Goal: Use online tool/utility: Utilize a website feature to perform a specific function

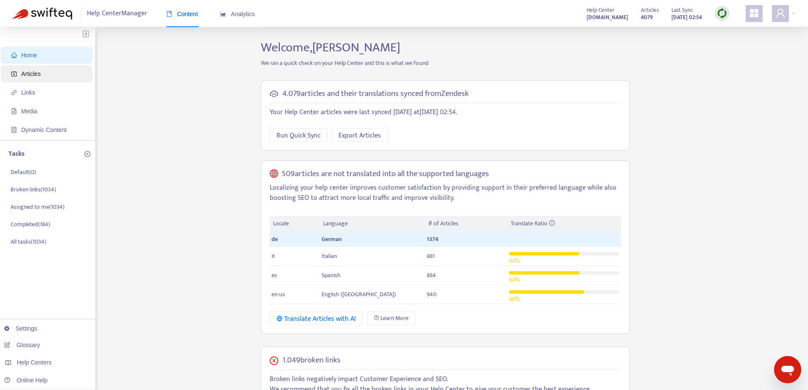
click at [80, 78] on span "Articles" at bounding box center [48, 73] width 75 height 17
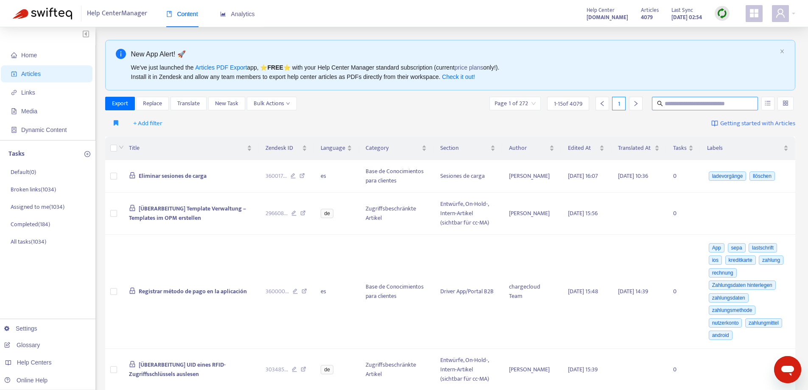
click at [687, 98] on span at bounding box center [705, 104] width 106 height 14
paste input "**********"
type input "**********"
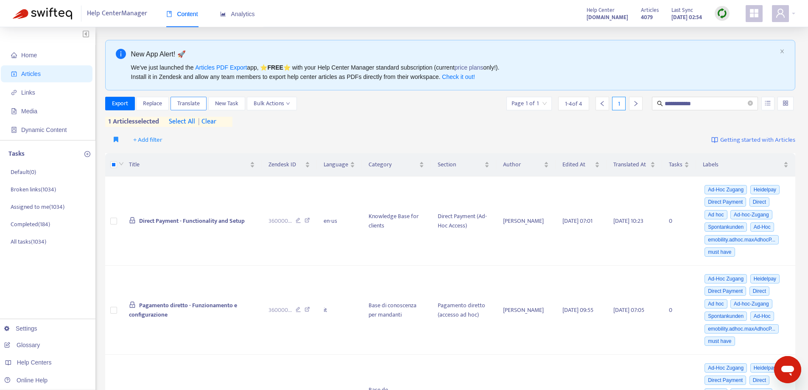
click at [183, 103] on span "Translate" at bounding box center [188, 103] width 22 height 9
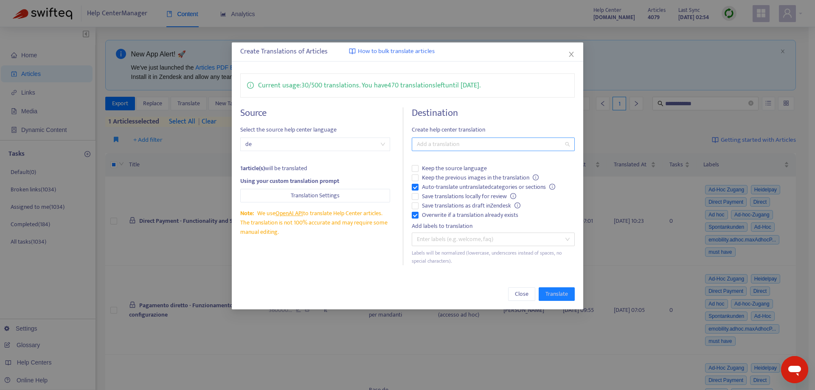
click at [449, 143] on div at bounding box center [489, 144] width 150 height 10
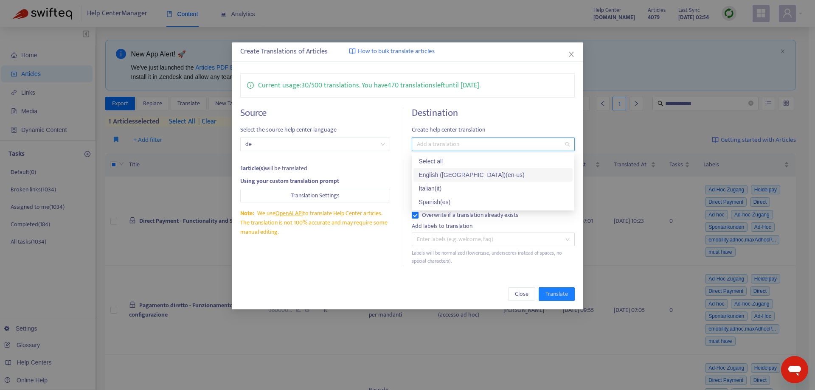
click at [437, 174] on div "English ([GEOGRAPHIC_DATA]) ( en-us )" at bounding box center [492, 174] width 149 height 9
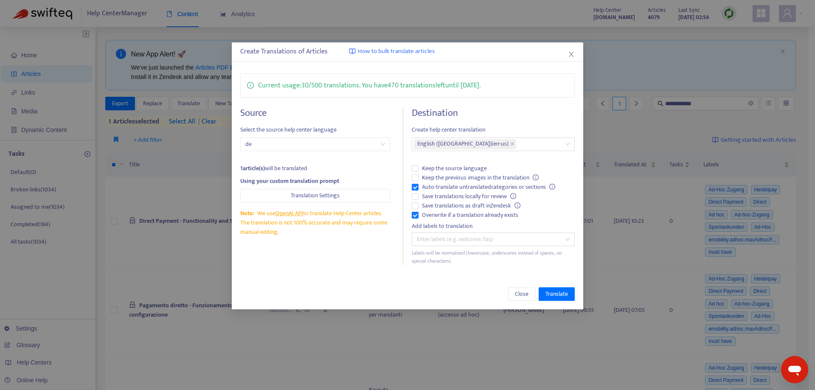
drag, startPoint x: 352, startPoint y: 296, endPoint x: 438, endPoint y: 278, distance: 88.3
click at [352, 296] on div "Close Translate" at bounding box center [407, 294] width 334 height 14
click at [555, 303] on div "Close Translate" at bounding box center [407, 294] width 351 height 31
click at [561, 284] on div "Close Translate" at bounding box center [407, 294] width 351 height 31
click at [549, 297] on span "Translate" at bounding box center [556, 293] width 22 height 9
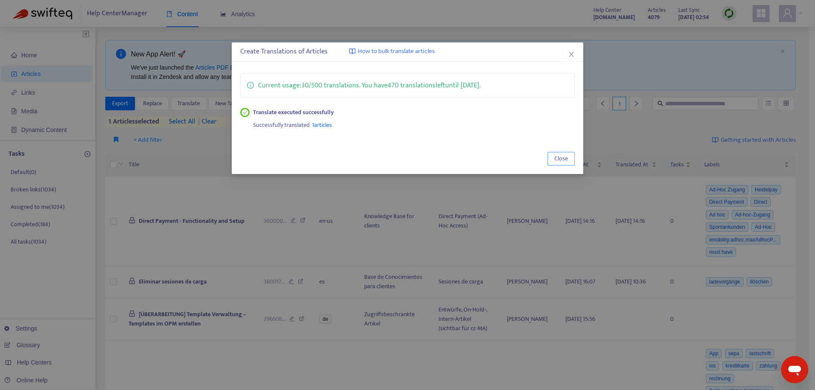
click at [558, 161] on span "Close" at bounding box center [561, 158] width 14 height 9
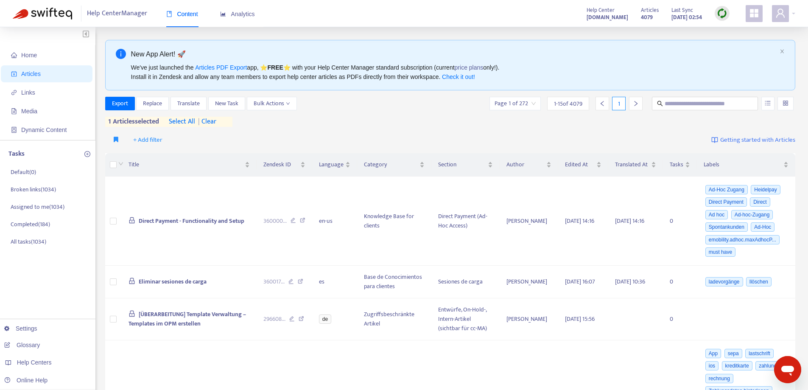
click at [216, 122] on span "| clear" at bounding box center [205, 122] width 21 height 10
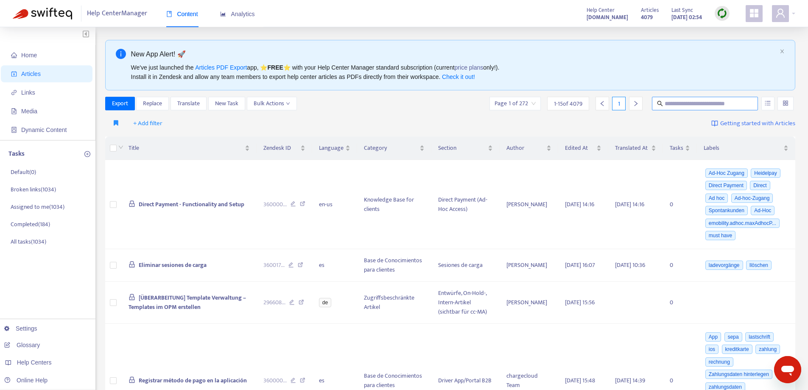
click at [694, 97] on span at bounding box center [705, 104] width 106 height 14
paste input "**********"
type input "**********"
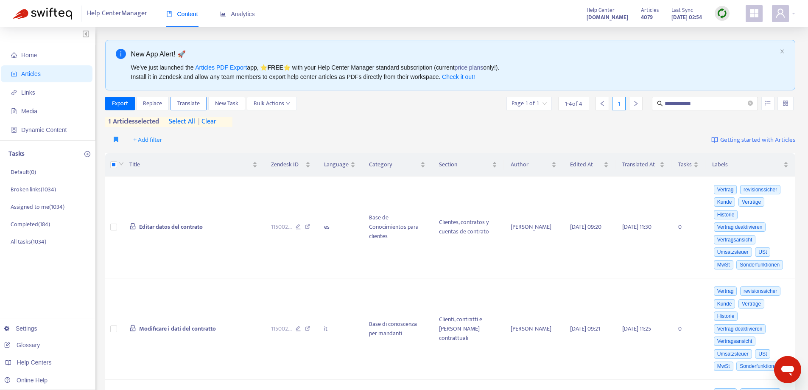
click at [192, 99] on span "Translate" at bounding box center [188, 103] width 22 height 9
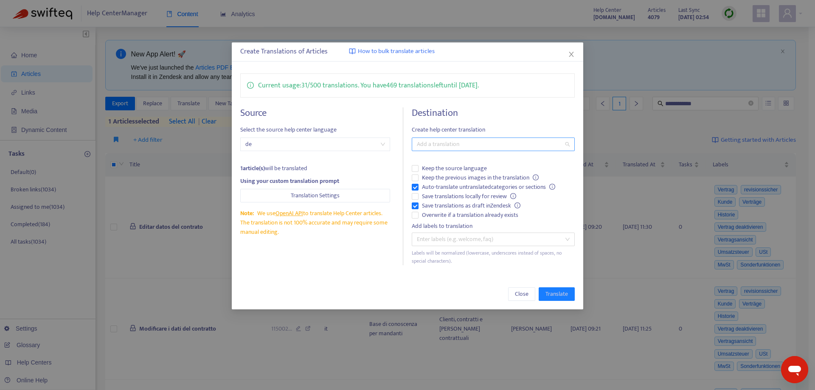
click at [439, 148] on div at bounding box center [489, 144] width 150 height 10
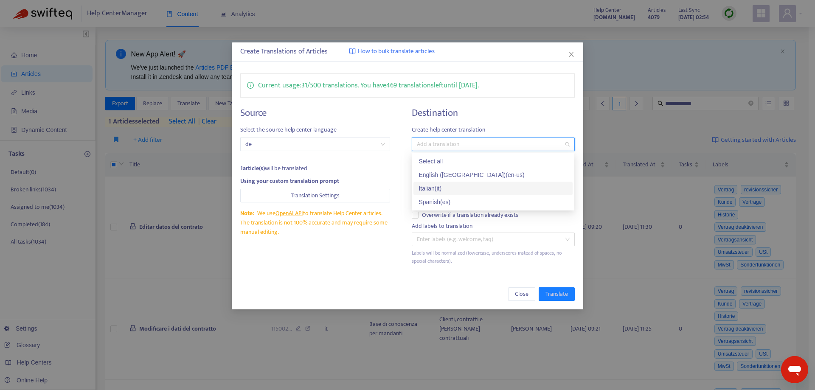
click at [439, 185] on div "Italian ( it )" at bounding box center [492, 188] width 149 height 9
click at [438, 200] on div "Spanish ( es )" at bounding box center [492, 201] width 149 height 9
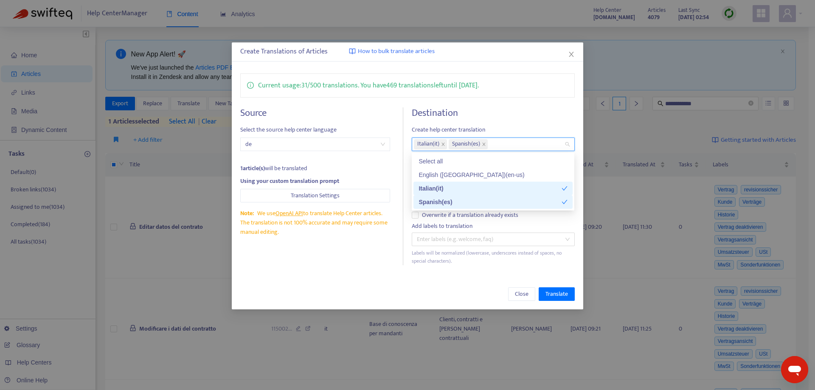
click at [335, 268] on div "Current usage: 31 / 500 translations . You have 469 translations left until [DA…" at bounding box center [407, 169] width 351 height 209
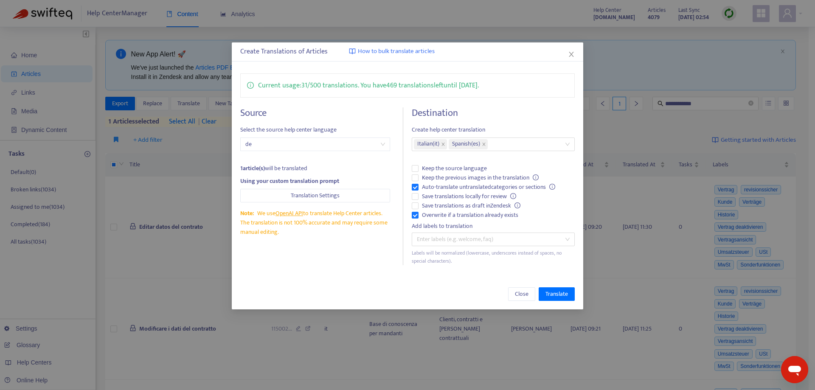
click at [543, 307] on div "Close Translate" at bounding box center [407, 294] width 351 height 31
click at [555, 294] on span "Translate" at bounding box center [556, 293] width 22 height 9
